Goal: Navigation & Orientation: Understand site structure

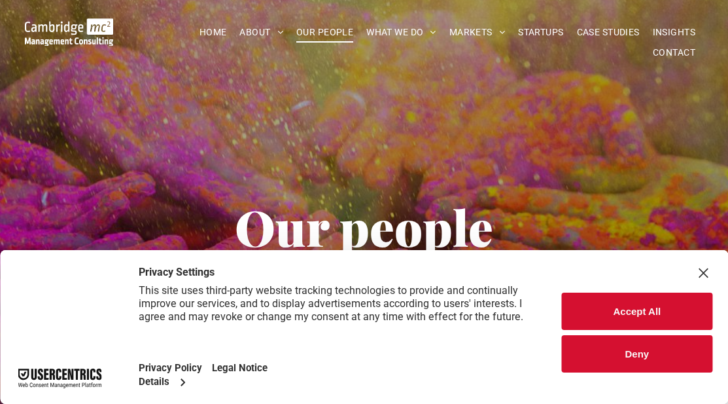
click at [657, 306] on button "Accept All" at bounding box center [637, 310] width 150 height 37
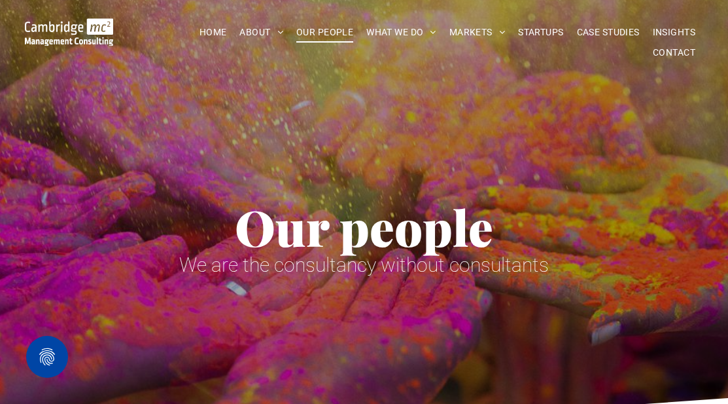
drag, startPoint x: 733, startPoint y: 28, endPoint x: 638, endPoint y: -57, distance: 127.4
